Goal: Task Accomplishment & Management: Manage account settings

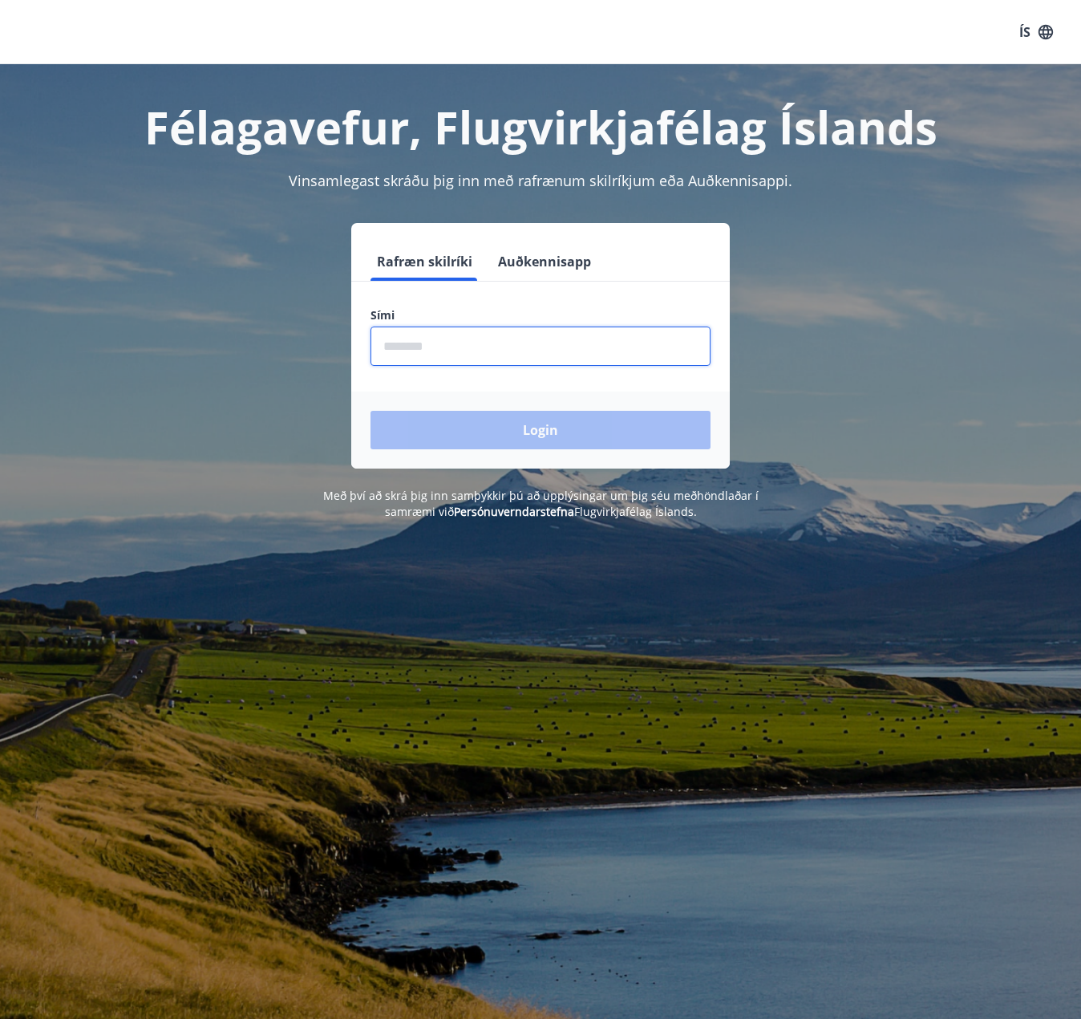
click at [489, 346] on input "phone" at bounding box center [541, 345] width 340 height 39
type input "********"
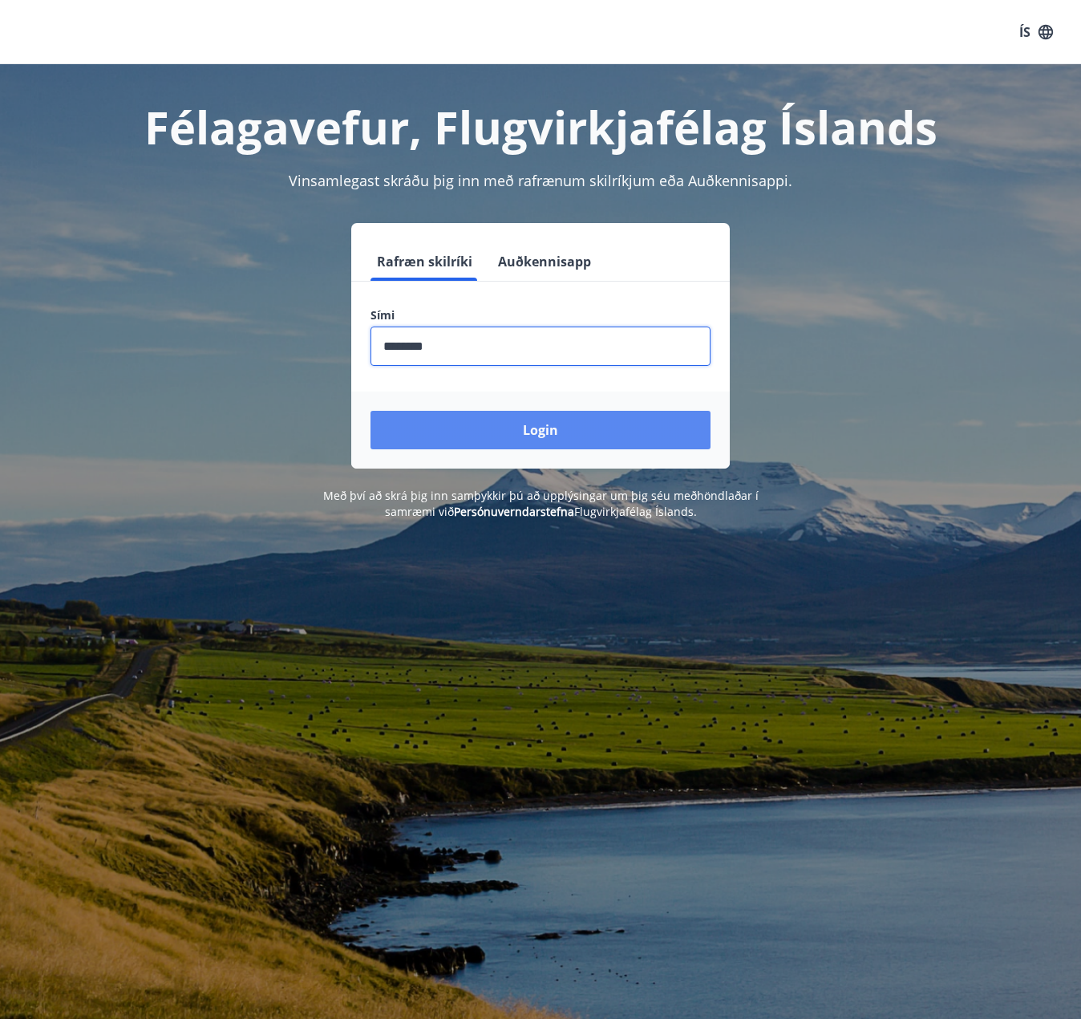
click at [504, 427] on button "Login" at bounding box center [541, 430] width 340 height 38
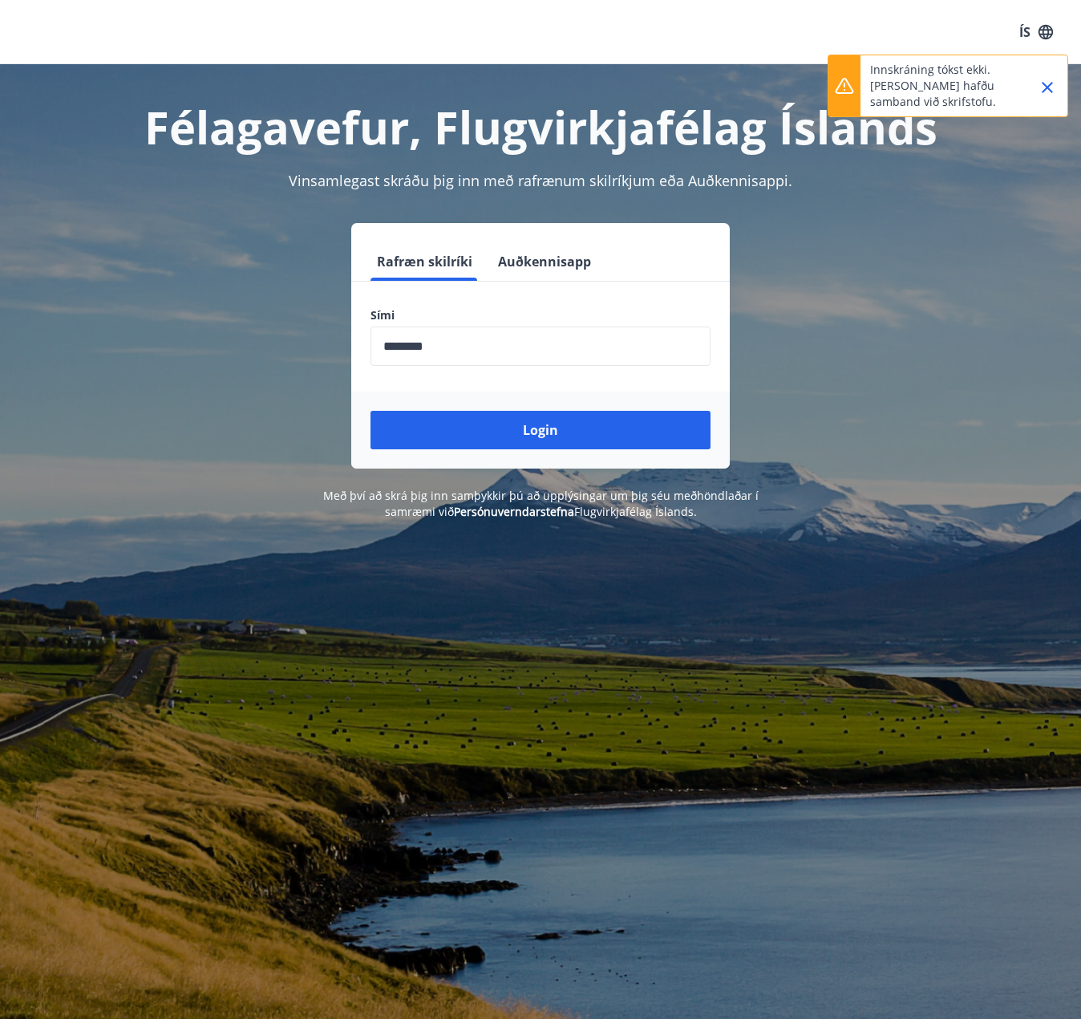
click at [496, 422] on button "Login" at bounding box center [541, 430] width 340 height 38
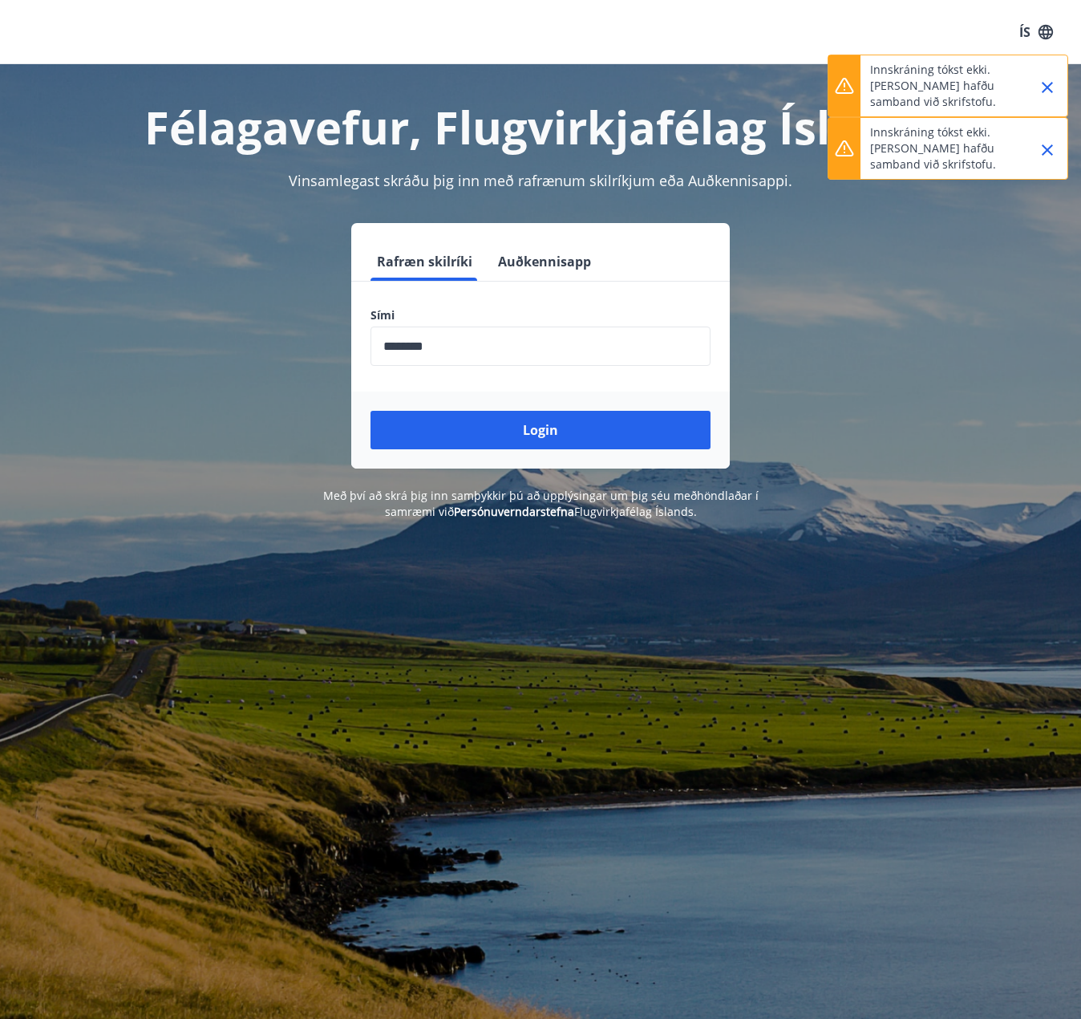
click at [1043, 154] on icon "Close" at bounding box center [1047, 149] width 11 height 11
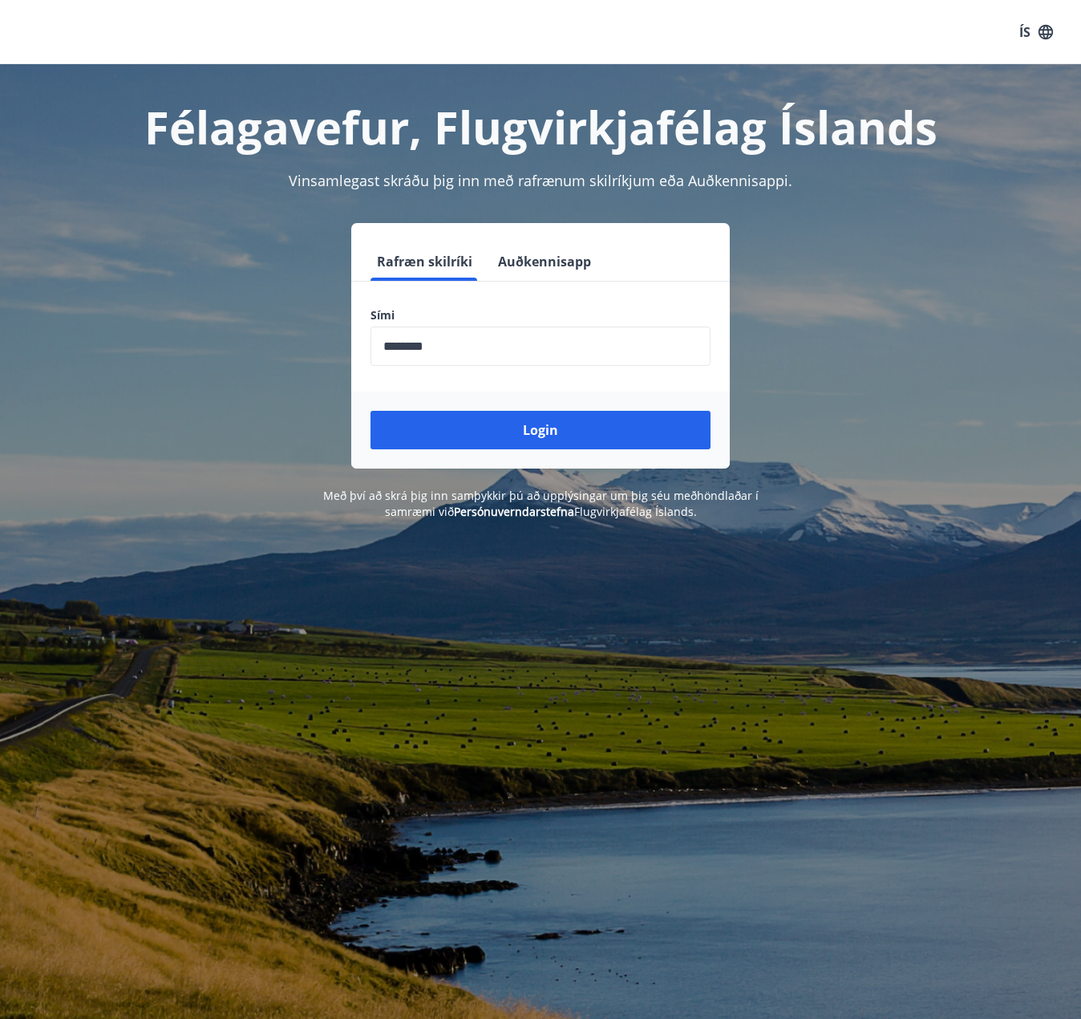
click at [1046, 83] on div "Félagavefur, Flugvirkjafélag Íslands" at bounding box center [540, 110] width 1043 height 93
click at [509, 261] on button "Auðkennisapp" at bounding box center [545, 261] width 106 height 38
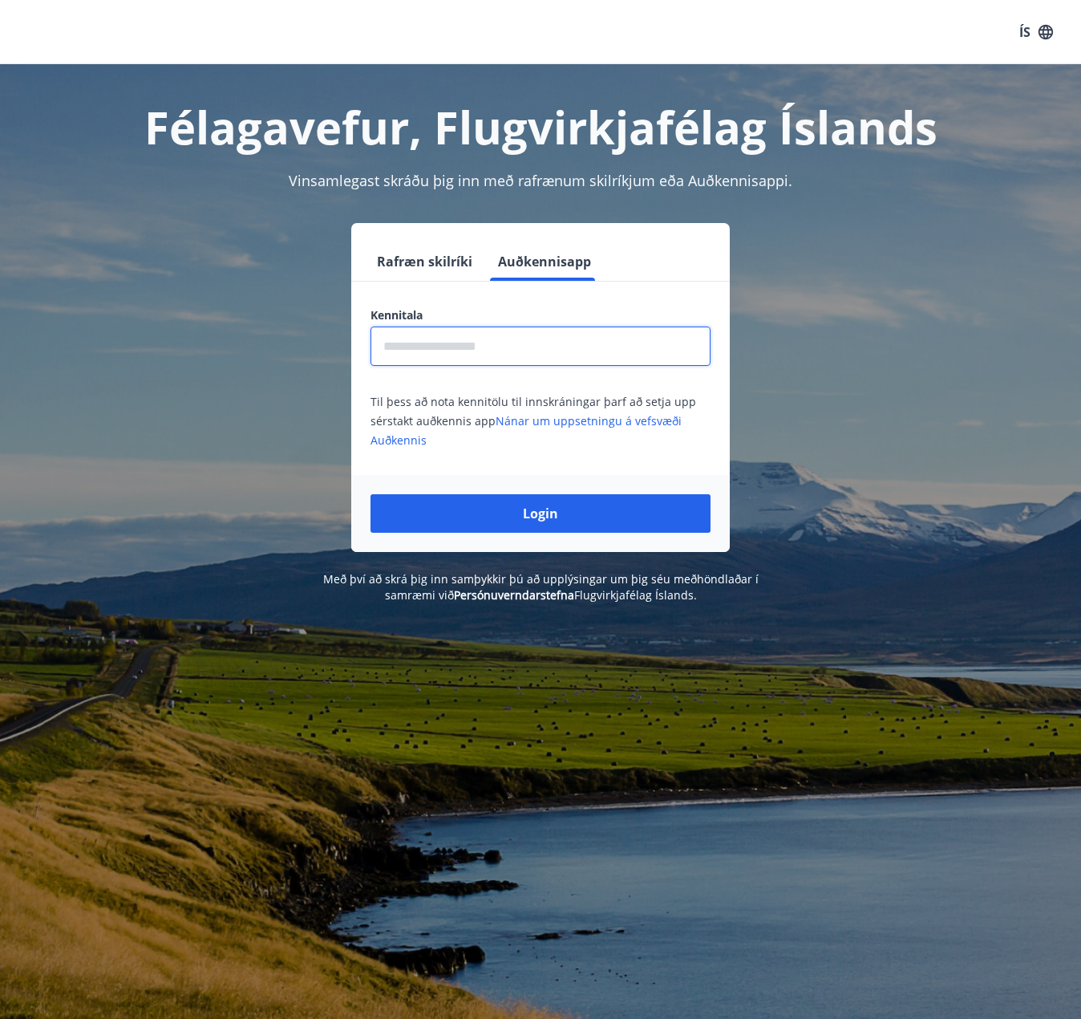
click at [467, 354] on input "text" at bounding box center [541, 345] width 340 height 39
click at [546, 427] on link "Nánar um uppsetningu á vefsvæði Auðkennis" at bounding box center [526, 430] width 311 height 34
click at [448, 265] on button "Rafræn skilríki" at bounding box center [425, 261] width 108 height 38
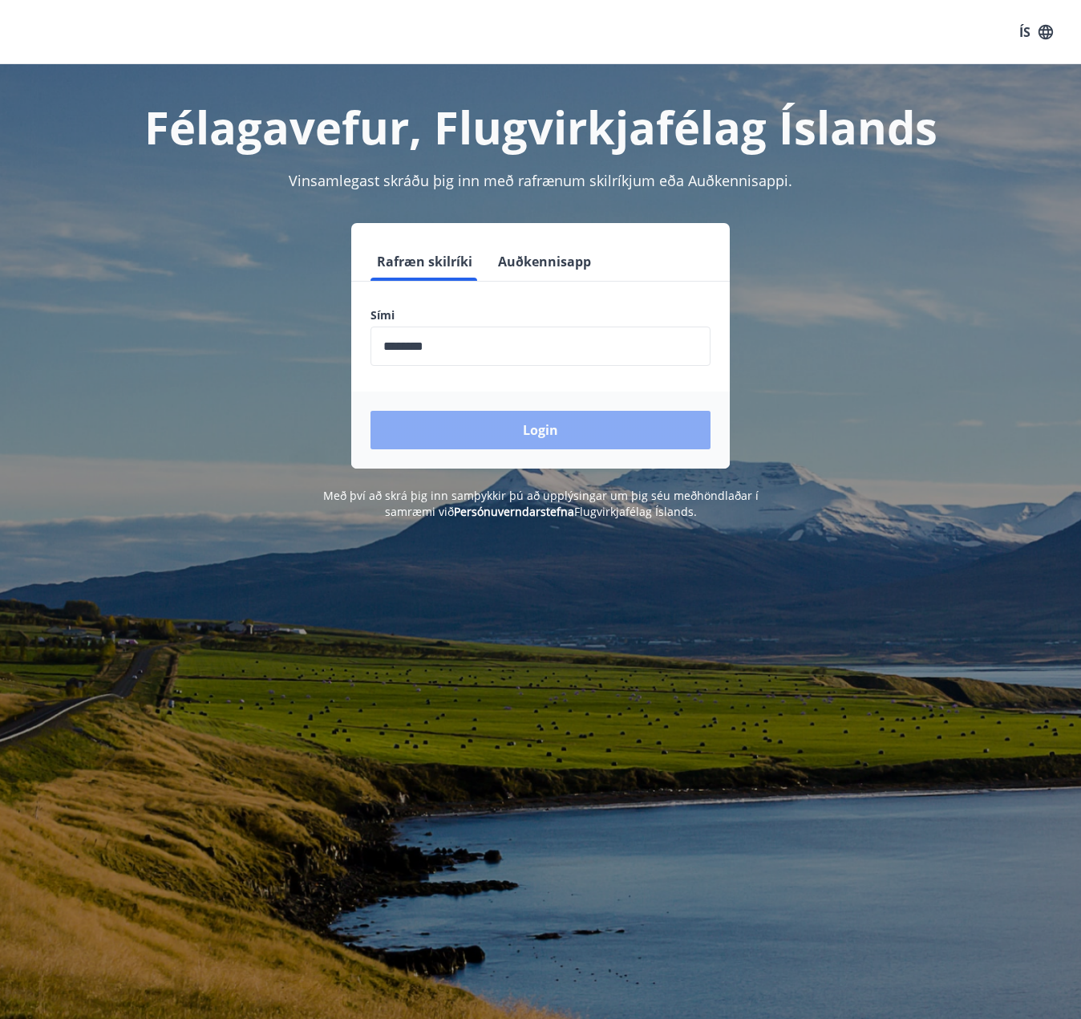
click at [484, 443] on button "Login" at bounding box center [541, 430] width 340 height 38
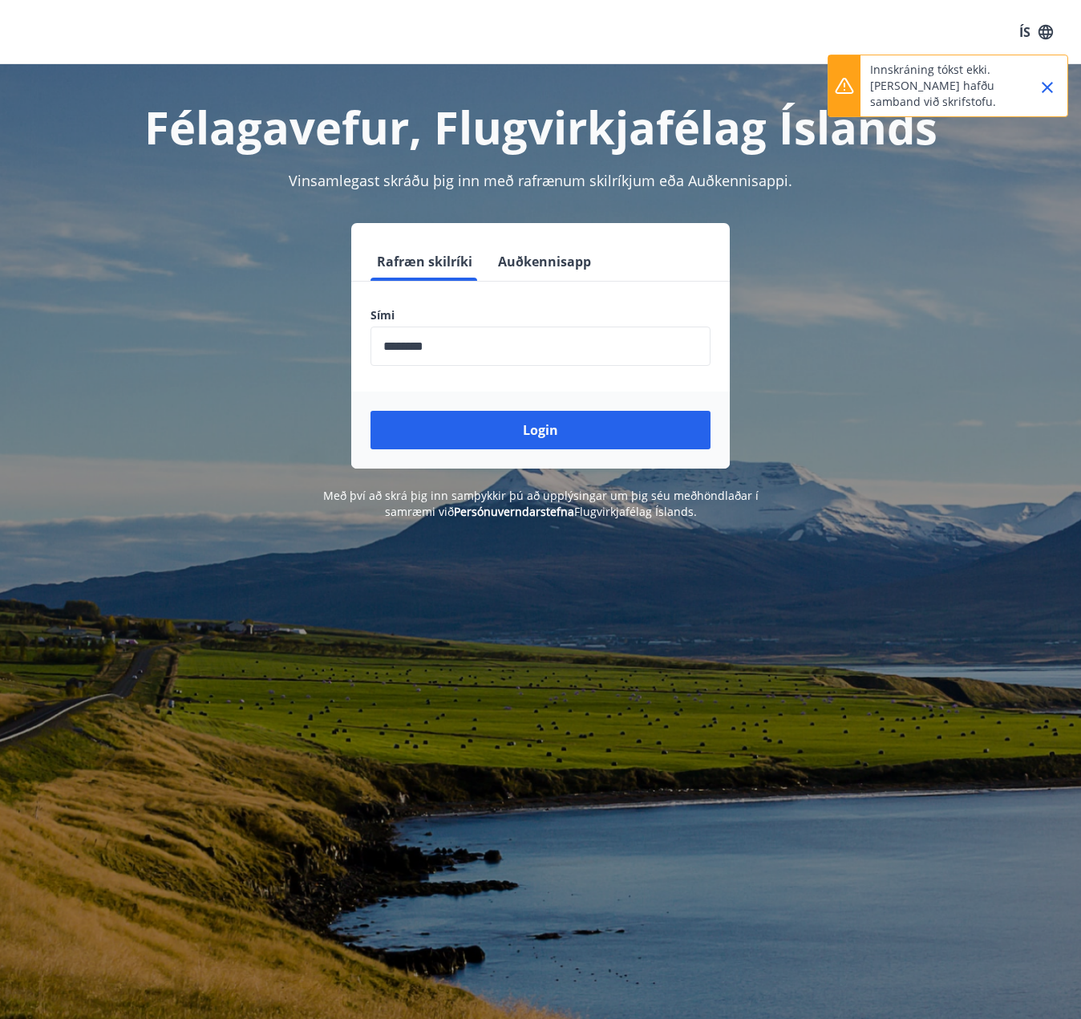
click at [1055, 89] on icon "Close" at bounding box center [1047, 87] width 19 height 19
